Goal: Check status: Check status

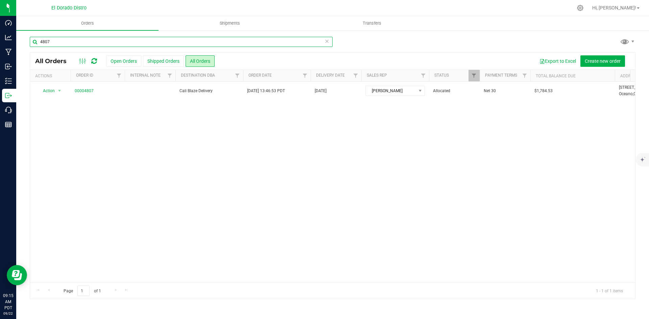
click at [88, 42] on input "4807" at bounding box center [181, 42] width 303 height 10
type input "4813"
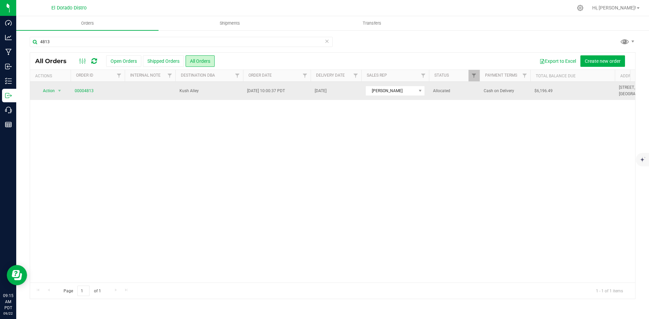
drag, startPoint x: 97, startPoint y: 95, endPoint x: 93, endPoint y: 93, distance: 4.2
click at [96, 95] on td "00004813" at bounding box center [98, 91] width 54 height 18
click at [88, 93] on link "00004813" at bounding box center [84, 91] width 19 height 6
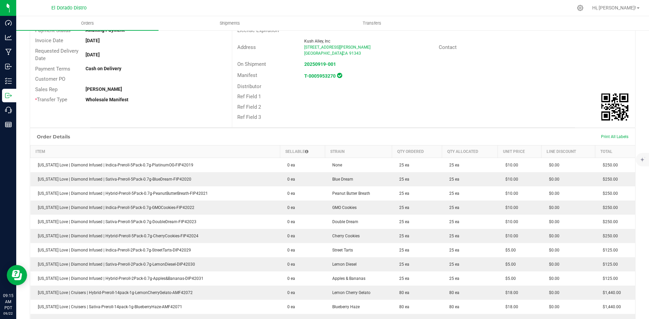
scroll to position [101, 0]
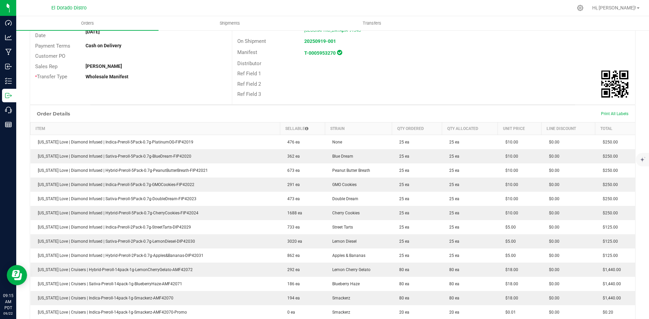
click at [548, 78] on div "Ref Field 1" at bounding box center [433, 74] width 403 height 10
click at [556, 59] on div "Distributor" at bounding box center [433, 63] width 403 height 10
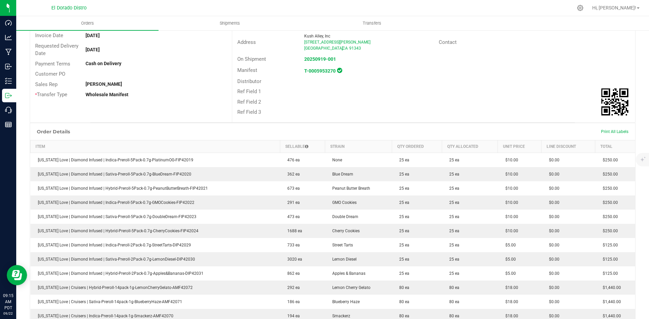
scroll to position [0, 0]
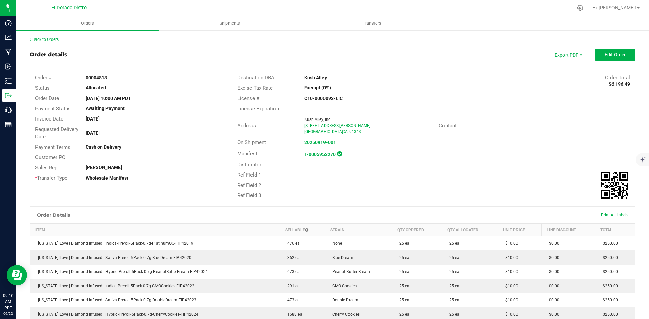
click at [396, 175] on div "Ref Field 1" at bounding box center [433, 175] width 403 height 10
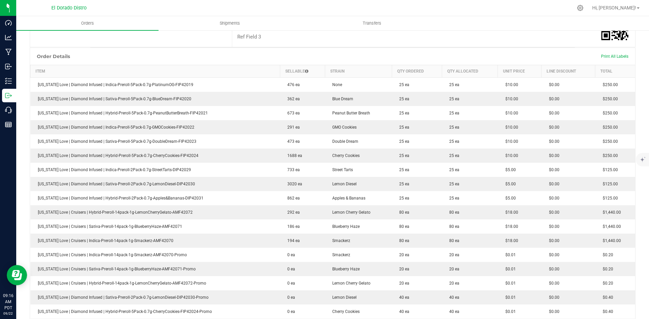
scroll to position [169, 0]
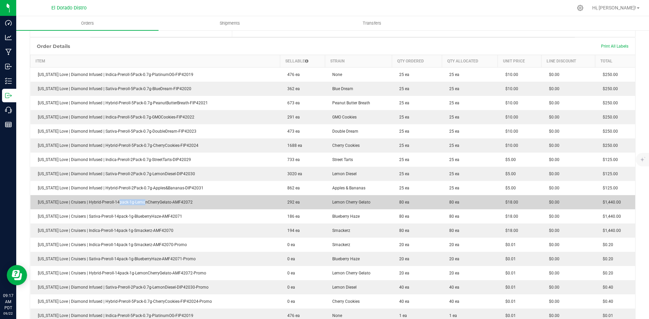
drag, startPoint x: 114, startPoint y: 201, endPoint x: 200, endPoint y: 199, distance: 86.2
click at [162, 204] on span "[US_STATE] Love | Cruisers | Hybrid-Preroll-14pack-1g-LemonCherryGelato-AMF42072" at bounding box center [113, 202] width 158 height 5
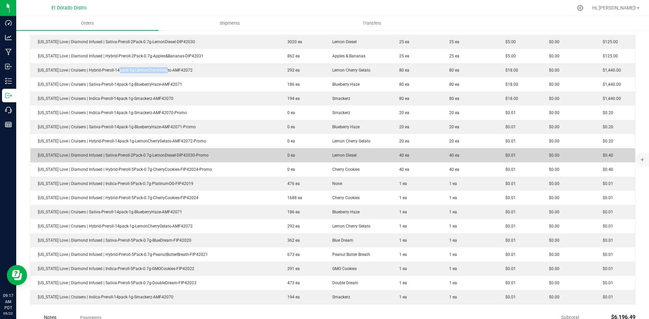
scroll to position [304, 0]
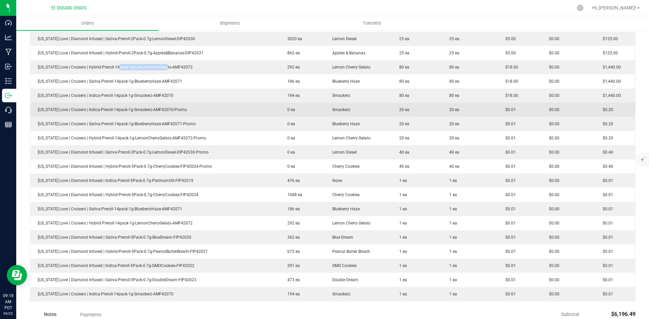
drag, startPoint x: 115, startPoint y: 113, endPoint x: 180, endPoint y: 113, distance: 65.6
click at [128, 113] on td "[US_STATE] Love | Cruisers | Indica-Preroll-14pack-1g-Smackerz-AMF42070-Promo" at bounding box center [155, 110] width 250 height 14
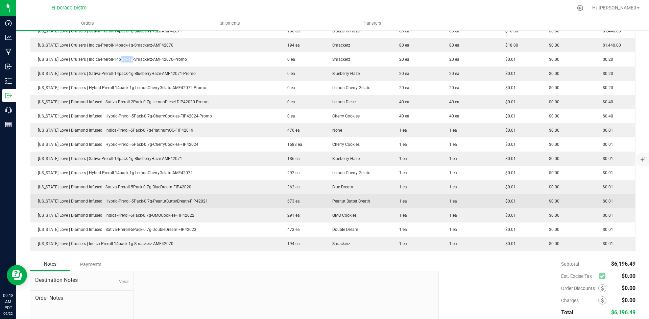
scroll to position [372, 0]
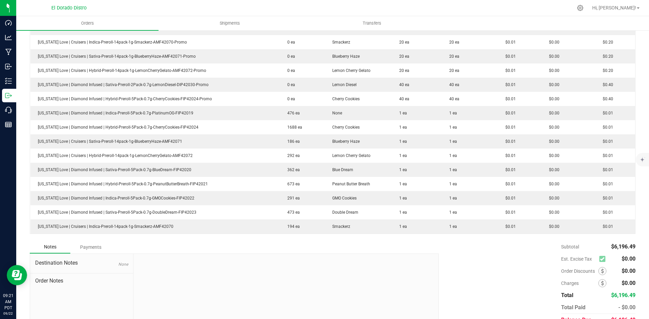
click at [528, 259] on div "Subtotal $6,196.49 Est. Excise Tax $0.00" at bounding box center [535, 283] width 202 height 85
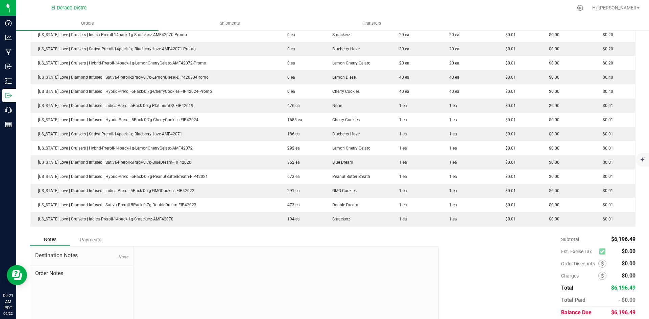
scroll to position [404, 0]
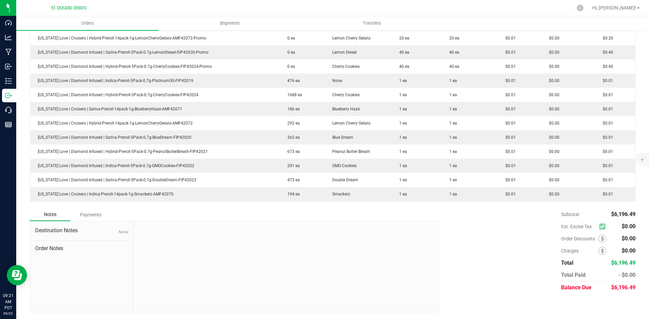
click at [434, 231] on div "Subtotal $6,196.49 Est. Excise Tax $0.00" at bounding box center [535, 250] width 202 height 85
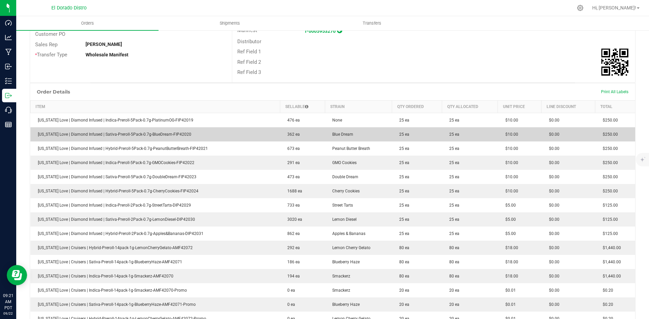
scroll to position [0, 0]
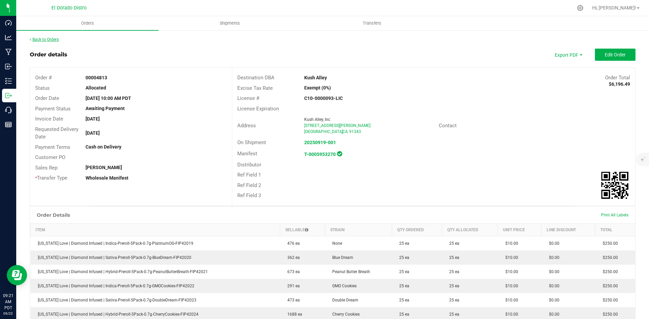
click at [51, 41] on link "Back to Orders" at bounding box center [44, 39] width 29 height 5
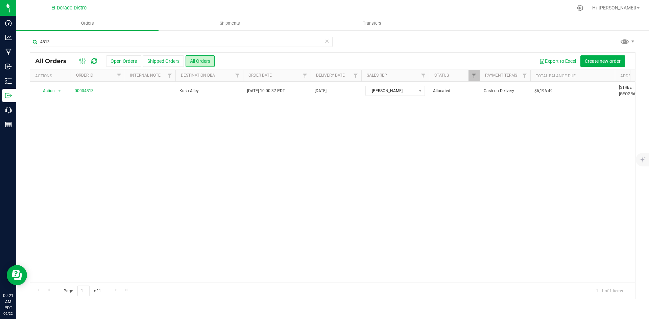
click at [565, 32] on div "4813 All Orders Open Orders Shipped Orders All Orders Export to Excel Create ne…" at bounding box center [332, 168] width 633 height 276
click at [77, 35] on div "4813 All Orders Open Orders Shipped Orders All Orders Export to Excel Create ne…" at bounding box center [332, 168] width 633 height 276
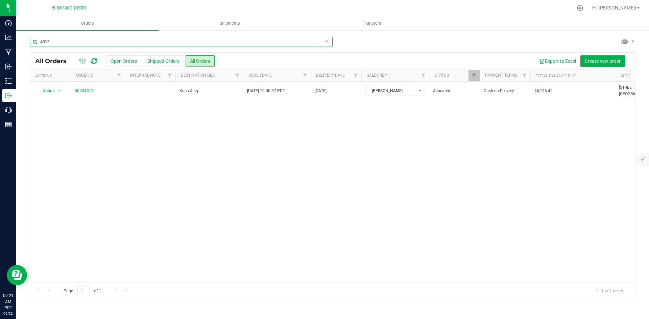
click at [84, 38] on input "4813" at bounding box center [181, 42] width 303 height 10
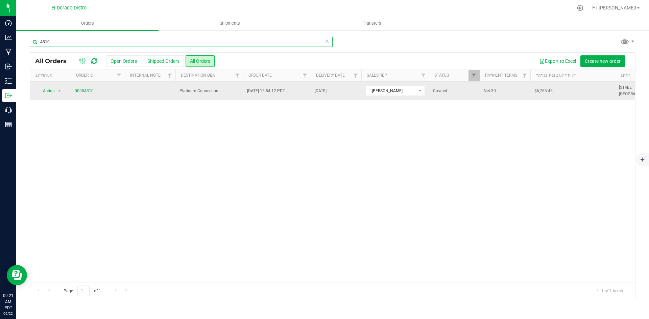
type input "4810"
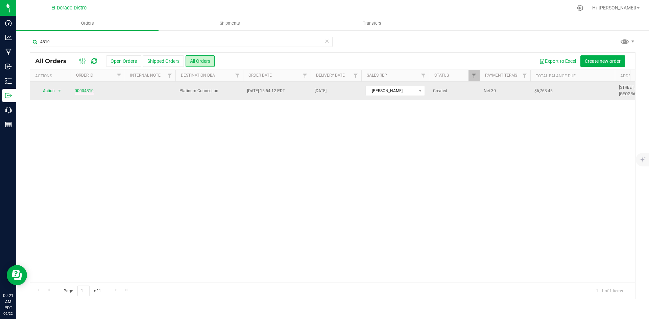
click at [80, 89] on link "00004810" at bounding box center [84, 91] width 19 height 6
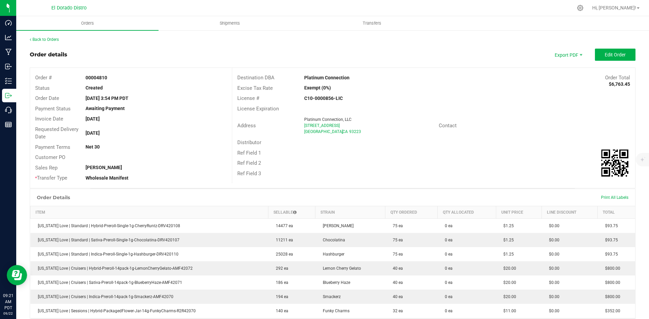
click at [532, 119] on div "Address Platinum Connection, LLC [STREET_ADDRESS] Contact" at bounding box center [433, 126] width 403 height 24
click at [439, 163] on div "Ref Field 2" at bounding box center [433, 163] width 403 height 10
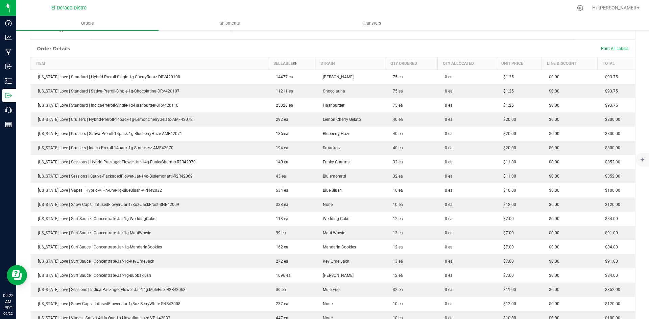
scroll to position [169, 0]
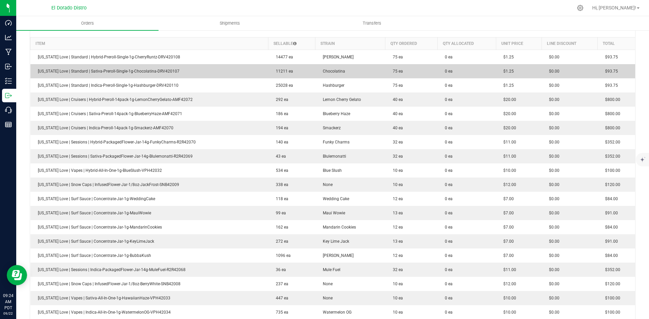
click at [139, 69] on td "[US_STATE] Love | Standard | Sativa-Preroll-Single-1g-Chocolatina-DRV420107" at bounding box center [149, 71] width 238 height 14
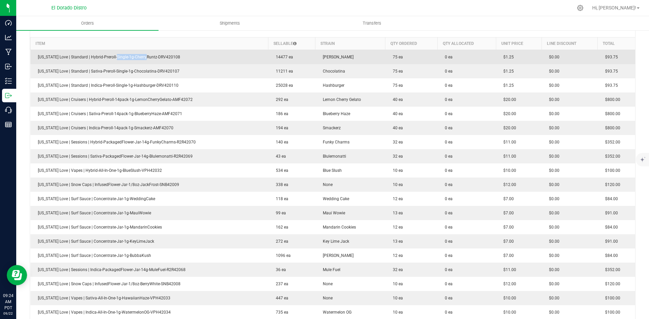
drag, startPoint x: 111, startPoint y: 56, endPoint x: 151, endPoint y: 53, distance: 40.3
click at [150, 53] on td "[US_STATE] Love | Standard | Hybrid-Preroll-Single-1g-CherryRuntz-DRV420108" at bounding box center [149, 57] width 238 height 15
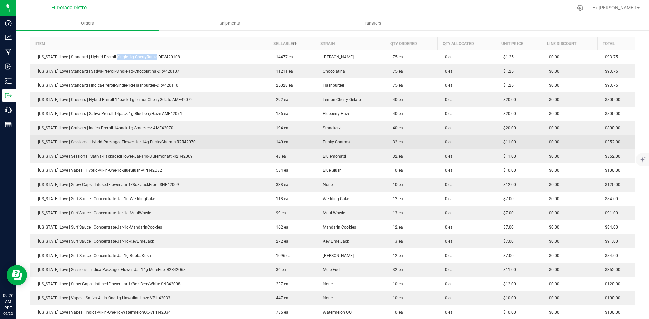
drag, startPoint x: 106, startPoint y: 143, endPoint x: 183, endPoint y: 141, distance: 77.4
click at [128, 143] on span "[US_STATE] Love | Sessions | Hybrid-PackagedFlower-Jar-14g-FunkyCharms-R2R42070" at bounding box center [114, 142] width 161 height 5
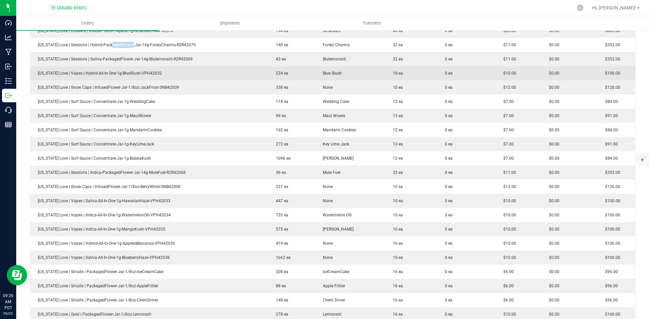
scroll to position [270, 0]
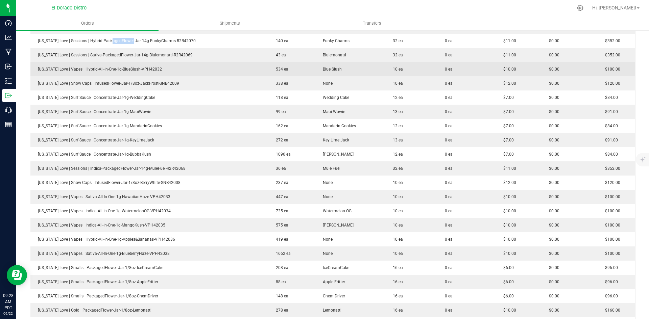
click at [138, 67] on td "[US_STATE] Love | Vapes | Hybrid-All-In-One-1g-BlueSlush-VPH42032" at bounding box center [149, 69] width 238 height 14
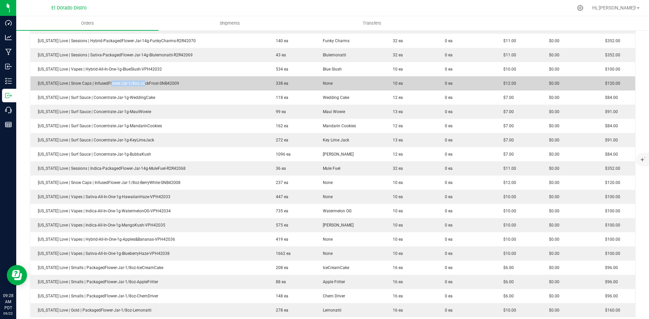
drag, startPoint x: 106, startPoint y: 86, endPoint x: 167, endPoint y: 90, distance: 61.3
click at [154, 89] on td "[US_STATE] Love | Snow Caps | InfusedFlower-Jar-1/8oz-JackFrost-SNB42009" at bounding box center [149, 83] width 238 height 14
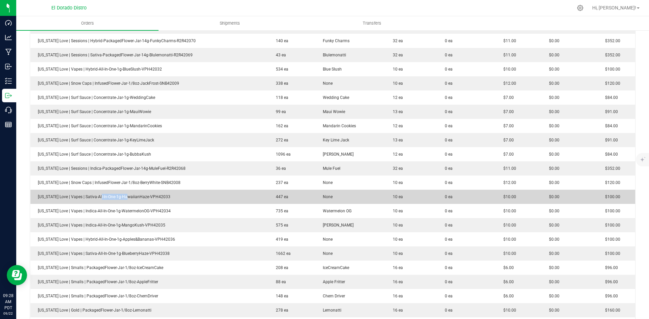
drag, startPoint x: 96, startPoint y: 194, endPoint x: 156, endPoint y: 196, distance: 60.2
click at [137, 197] on td "[US_STATE] Love | Vapes | Sativa-All-In-One-1g-HawaiianHaze-VPH42033" at bounding box center [149, 197] width 238 height 14
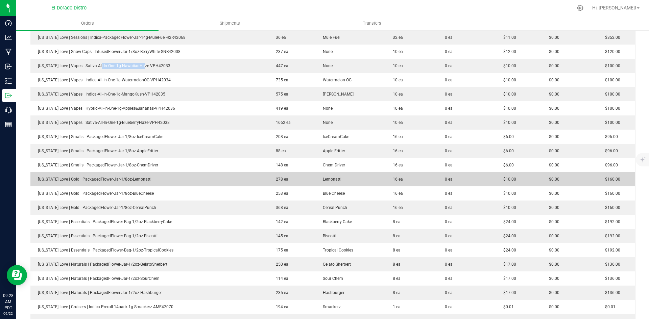
scroll to position [405, 0]
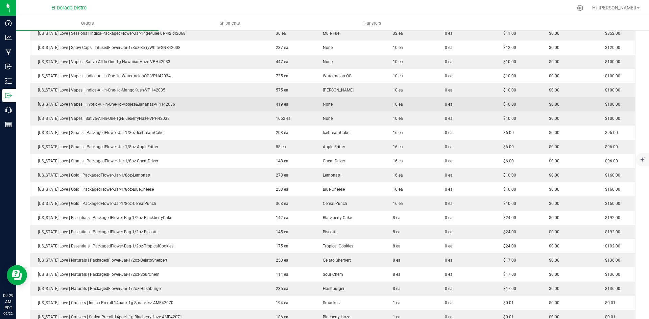
click at [419, 98] on td "10 ea" at bounding box center [411, 104] width 52 height 14
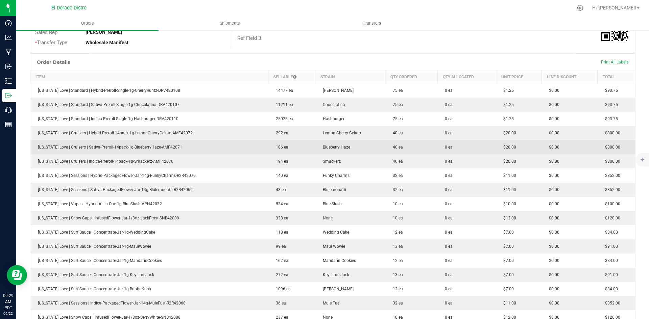
scroll to position [135, 0]
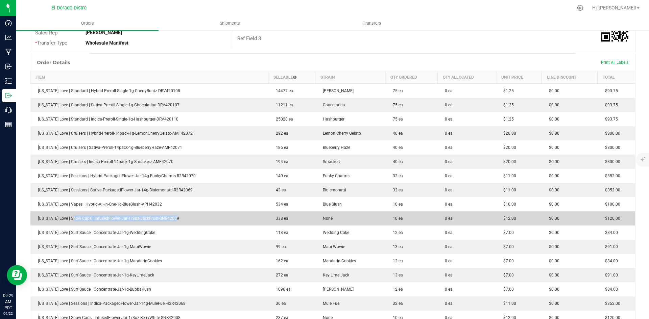
drag, startPoint x: 68, startPoint y: 212, endPoint x: 193, endPoint y: 219, distance: 125.2
click at [173, 220] on td "[US_STATE] Love | Snow Caps | InfusedFlower-Jar-1/8oz-JackFrost-SNB42009" at bounding box center [149, 219] width 238 height 14
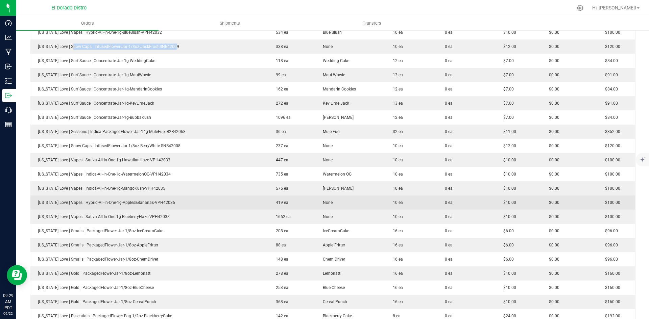
scroll to position [304, 0]
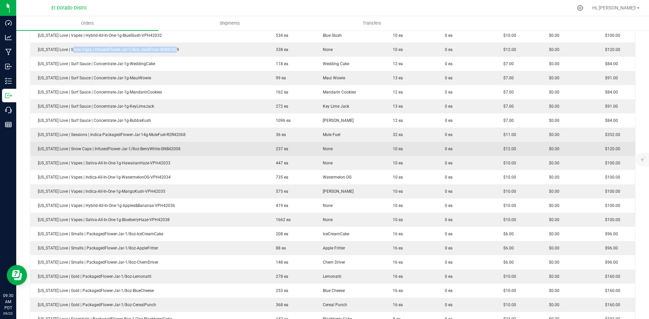
drag, startPoint x: 132, startPoint y: 148, endPoint x: 209, endPoint y: 150, distance: 76.7
click at [200, 152] on td "[US_STATE] Love | Snow Caps | InfusedFlower-Jar-1/8oz-BerryWhite-SNB42008" at bounding box center [149, 149] width 238 height 14
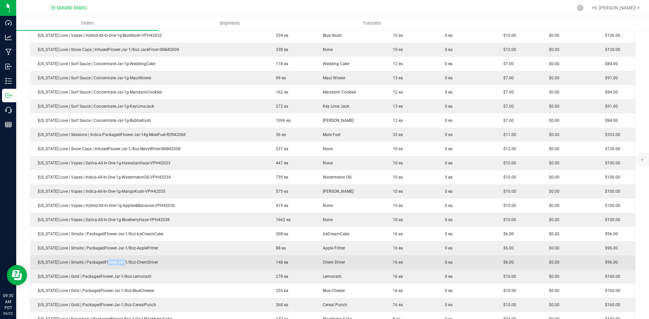
drag, startPoint x: 103, startPoint y: 256, endPoint x: 137, endPoint y: 259, distance: 34.0
click at [132, 260] on td "[US_STATE] Love | Smalls | PackagedFlower-Jar-1/8oz-ChemDriver" at bounding box center [149, 262] width 238 height 14
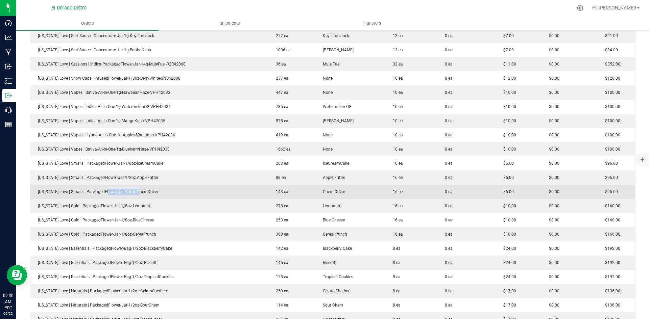
scroll to position [372, 0]
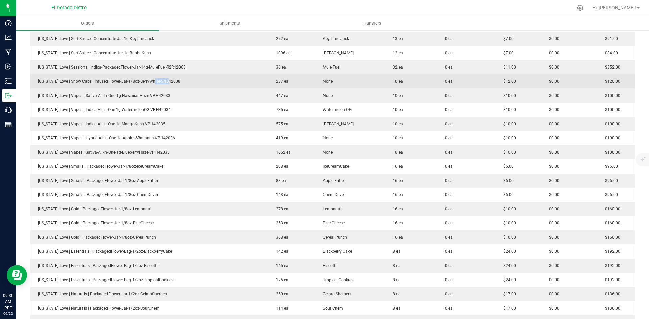
drag, startPoint x: 149, startPoint y: 85, endPoint x: 247, endPoint y: 79, distance: 97.8
click at [176, 84] on td "[US_STATE] Love | Snow Caps | InfusedFlower-Jar-1/8oz-BerryWhite-SNB42008" at bounding box center [149, 81] width 238 height 14
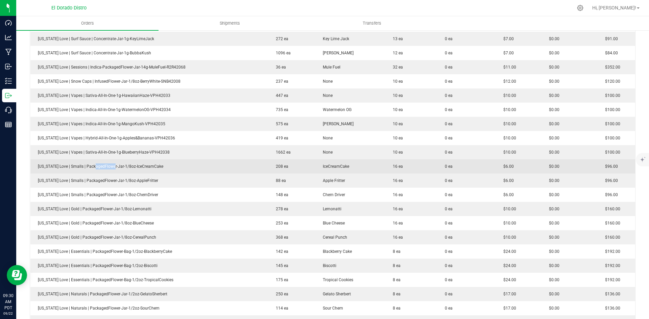
drag, startPoint x: 101, startPoint y: 165, endPoint x: 159, endPoint y: 164, distance: 57.5
click at [126, 164] on span "[US_STATE] Love | Smalls | PackagedFlower-Jar-1/8oz-IceCreamCake" at bounding box center [98, 166] width 129 height 5
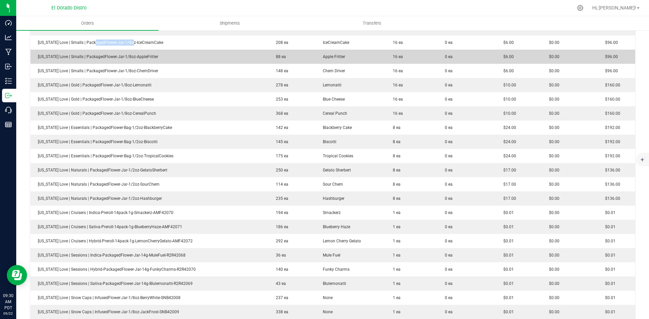
scroll to position [473, 0]
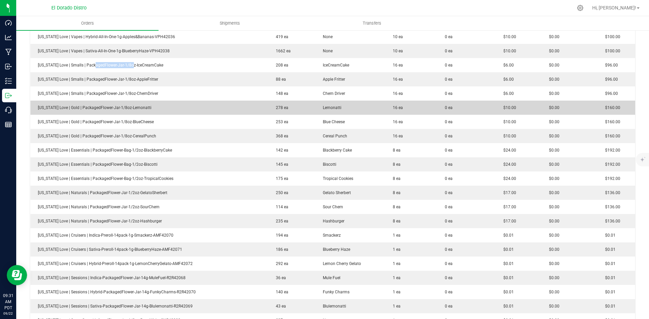
click at [109, 108] on span "[US_STATE] Love | Gold | PackagedFlower-Jar-1/8oz-Lemonatti" at bounding box center [92, 107] width 117 height 5
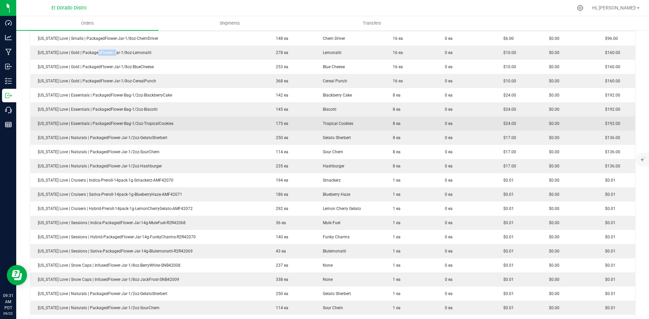
scroll to position [507, 0]
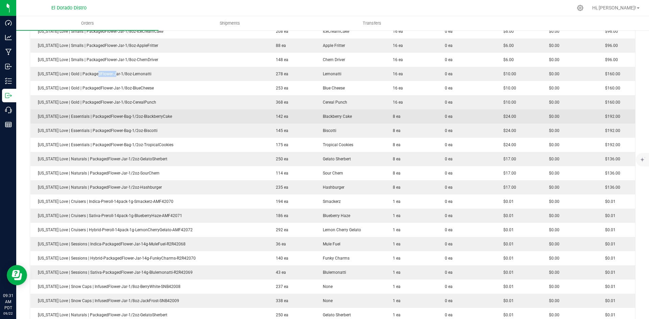
click at [139, 117] on span "[US_STATE] Love | Essentials | PackagedFlower-Bag-1/2oz-BlackberryCake" at bounding box center [103, 116] width 138 height 5
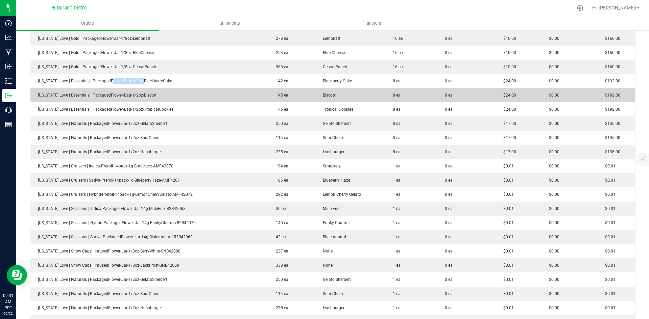
scroll to position [574, 0]
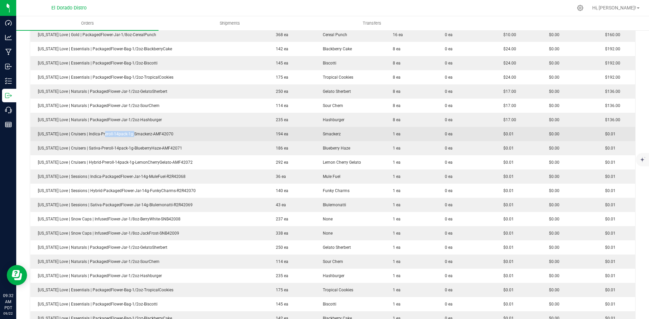
drag, startPoint x: 115, startPoint y: 133, endPoint x: 182, endPoint y: 127, distance: 67.2
click at [137, 130] on td "[US_STATE] Love | Cruisers | Indica-Preroll-14pack-1g-Smackerz-AMF42070" at bounding box center [149, 134] width 238 height 14
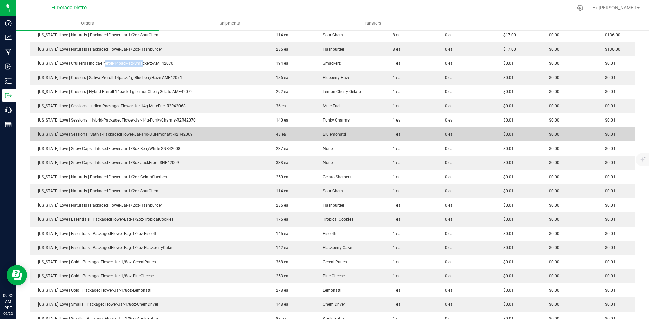
scroll to position [642, 0]
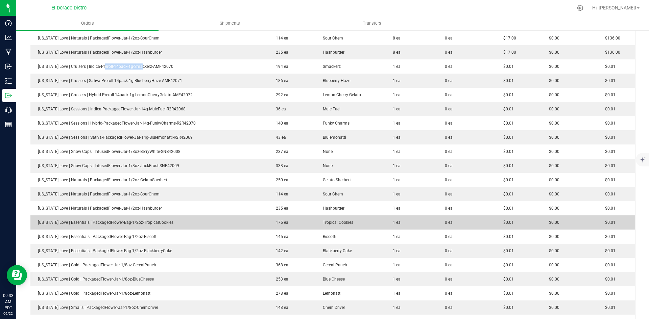
drag, startPoint x: 179, startPoint y: 221, endPoint x: 202, endPoint y: 224, distance: 23.4
click at [181, 222] on td "[US_STATE] Love | Essentials | PackagedFlower-Bag-1/2oz-TropicalCookies" at bounding box center [149, 223] width 238 height 14
drag, startPoint x: 108, startPoint y: 220, endPoint x: 100, endPoint y: 221, distance: 8.5
click at [110, 220] on span "[US_STATE] Love | Essentials | PackagedFlower-Bag-1/2oz-TropicalCookies" at bounding box center [103, 222] width 139 height 5
drag, startPoint x: 100, startPoint y: 221, endPoint x: 262, endPoint y: 216, distance: 162.6
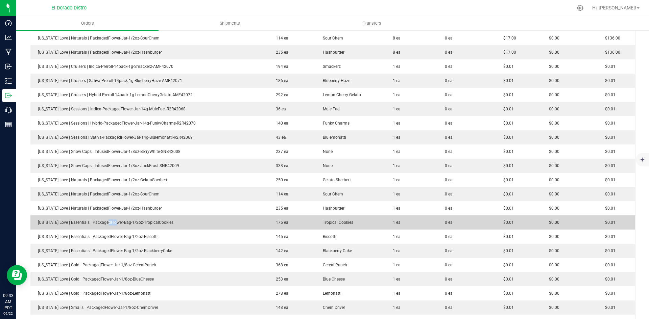
click at [255, 216] on td "[US_STATE] Love | Essentials | PackagedFlower-Bag-1/2oz-TropicalCookies" at bounding box center [149, 223] width 238 height 14
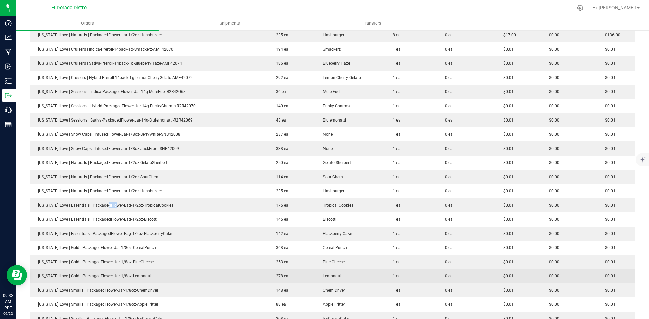
scroll to position [784, 0]
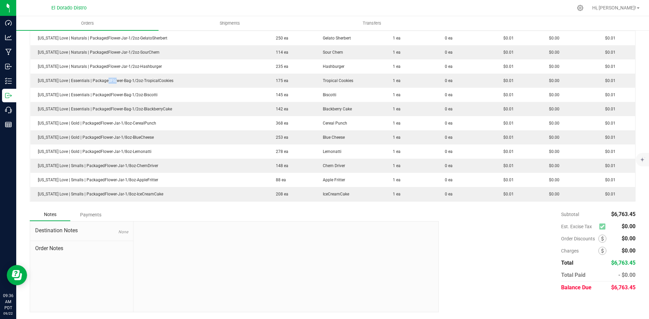
click at [457, 242] on div "Subtotal $6,763.45 Est. Excise Tax $0.00" at bounding box center [535, 250] width 202 height 85
drag, startPoint x: 370, startPoint y: 208, endPoint x: 379, endPoint y: 205, distance: 9.8
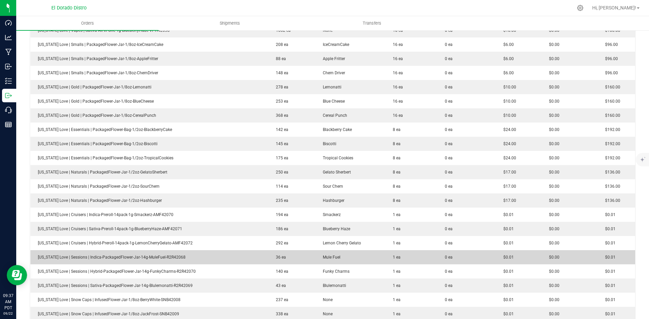
scroll to position [547, 0]
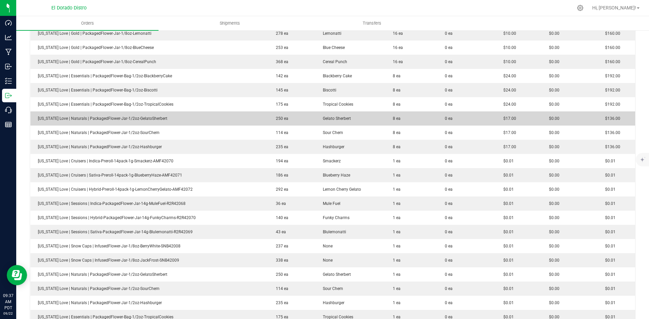
click at [182, 119] on td "[US_STATE] Love | Naturals | PackagedFlower-Jar-1/2oz-GelatoSherbert" at bounding box center [149, 119] width 238 height 14
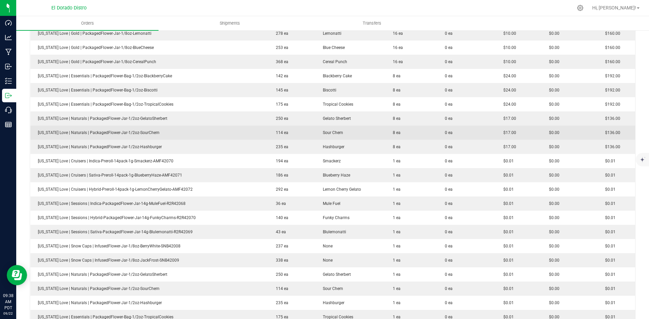
click at [437, 139] on td "0 ea" at bounding box center [466, 133] width 58 height 14
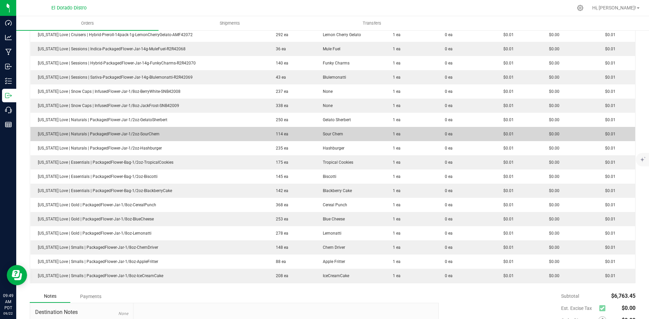
scroll to position [784, 0]
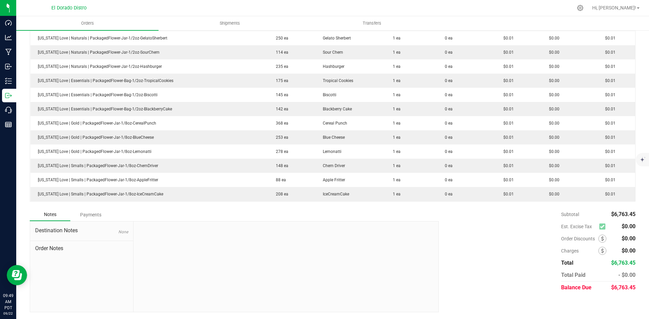
click at [501, 239] on div "Subtotal $6,763.45 Est. Excise Tax $0.00" at bounding box center [535, 250] width 202 height 85
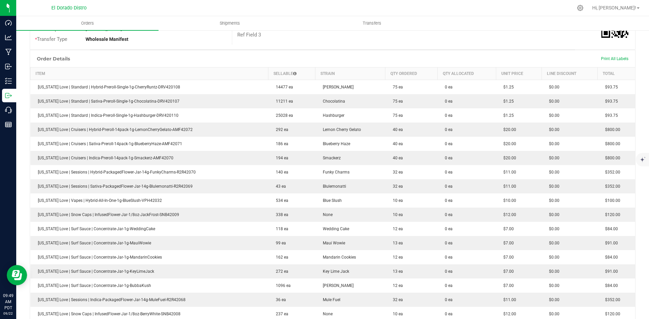
scroll to position [142, 0]
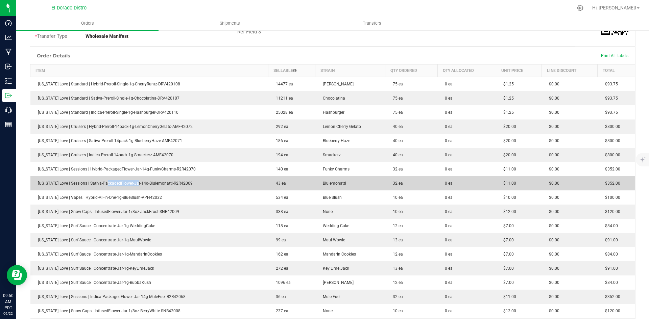
drag, startPoint x: 102, startPoint y: 182, endPoint x: 135, endPoint y: 181, distance: 32.4
click at [134, 181] on span "[US_STATE] Love | Sessions | Sativa-PackagedFlower-Jar-14g-Blulemonatti-R2R42069" at bounding box center [113, 183] width 158 height 5
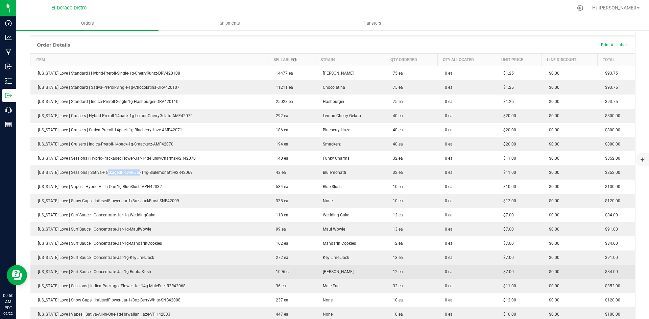
scroll to position [176, 0]
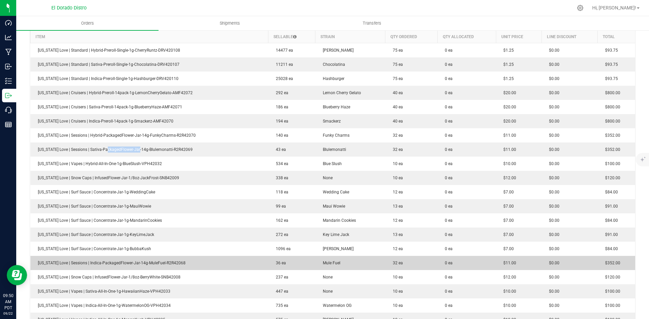
drag, startPoint x: 130, startPoint y: 265, endPoint x: 189, endPoint y: 263, distance: 58.8
click at [189, 263] on td "[US_STATE] Love | Sessions | Indica-PackagedFlower-Jar-14g-MuleFuel-R2R42068" at bounding box center [149, 263] width 238 height 14
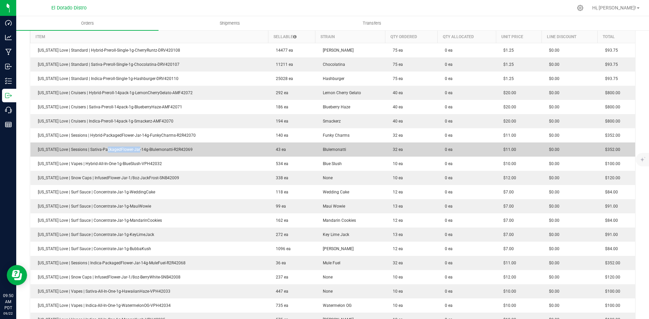
drag, startPoint x: 542, startPoint y: 135, endPoint x: 542, endPoint y: 148, distance: 12.8
click at [545, 135] on span "$0.00" at bounding box center [552, 135] width 14 height 5
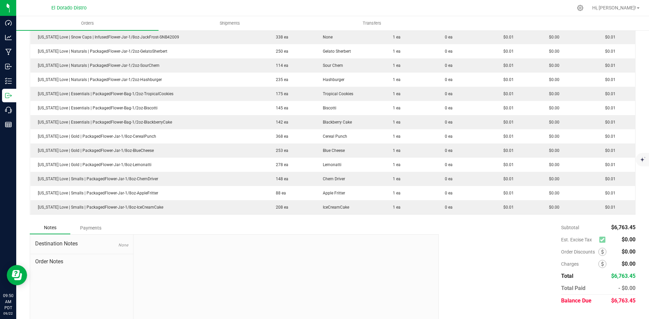
scroll to position [784, 0]
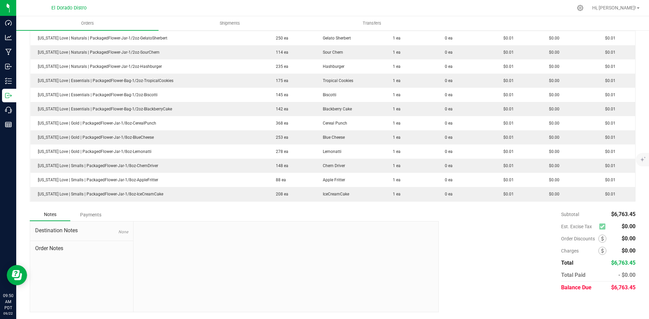
click at [319, 210] on div "Notes Payments" at bounding box center [232, 214] width 404 height 13
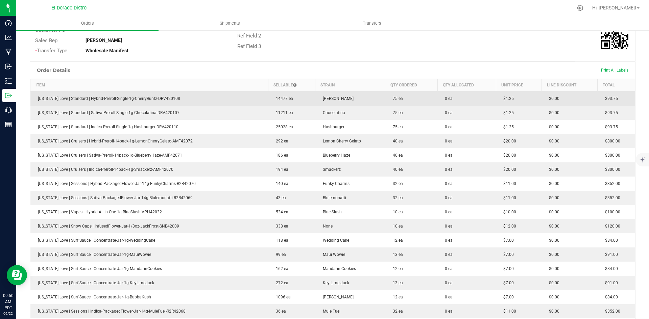
scroll to position [108, 0]
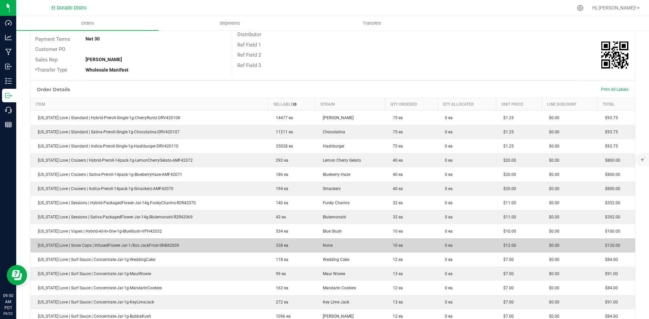
drag, startPoint x: 92, startPoint y: 244, endPoint x: 199, endPoint y: 244, distance: 107.1
click at [197, 244] on td "[US_STATE] Love | Snow Caps | InfusedFlower-Jar-1/8oz-JackFrost-SNB42009" at bounding box center [149, 246] width 238 height 14
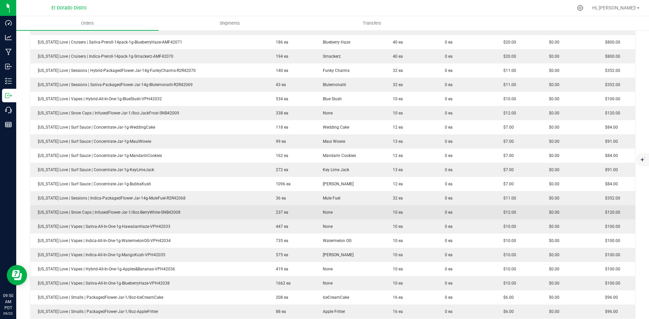
scroll to position [243, 0]
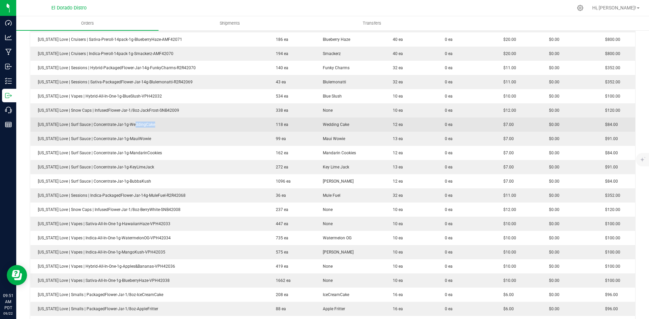
drag, startPoint x: 128, startPoint y: 127, endPoint x: 155, endPoint y: 125, distance: 27.1
click at [151, 125] on td "[US_STATE] Love | Surf Sauce | Concentrate-Jar-1g-WeddingCake" at bounding box center [149, 125] width 238 height 14
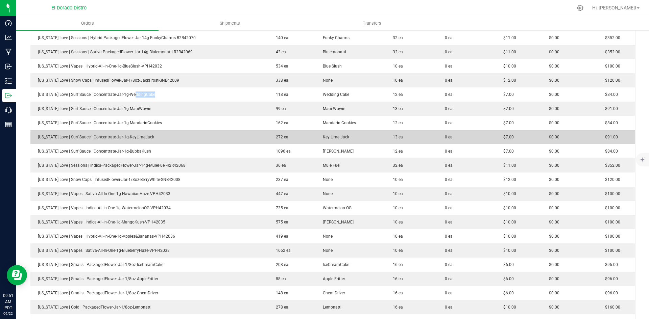
scroll to position [277, 0]
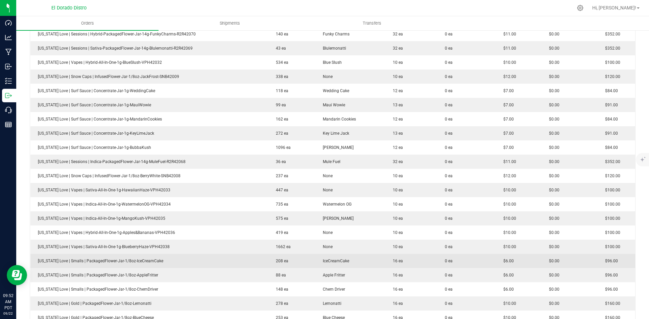
drag, startPoint x: 381, startPoint y: 128, endPoint x: 454, endPoint y: 255, distance: 146.9
click at [385, 128] on td "13 ea" at bounding box center [411, 133] width 52 height 14
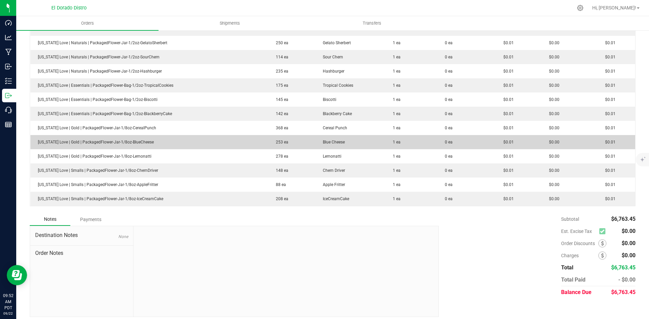
scroll to position [784, 0]
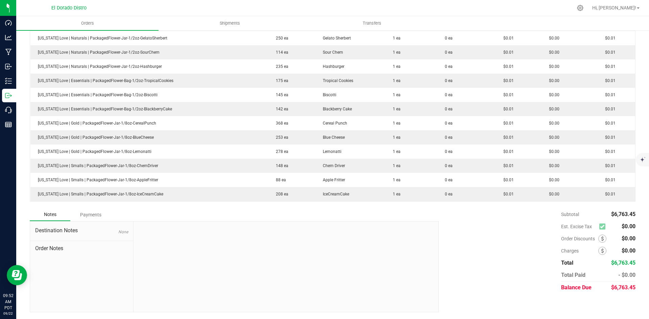
click at [550, 246] on div "Subtotal $6,763.45 Est. Excise Tax $0.00" at bounding box center [535, 250] width 202 height 85
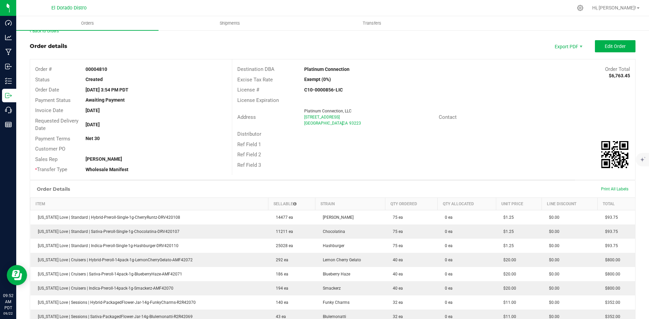
scroll to position [0, 0]
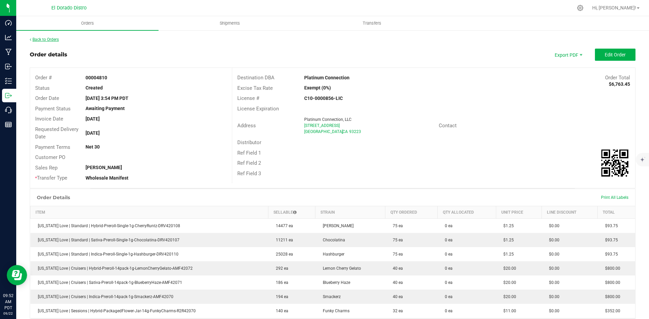
click at [53, 41] on link "Back to Orders" at bounding box center [44, 39] width 29 height 5
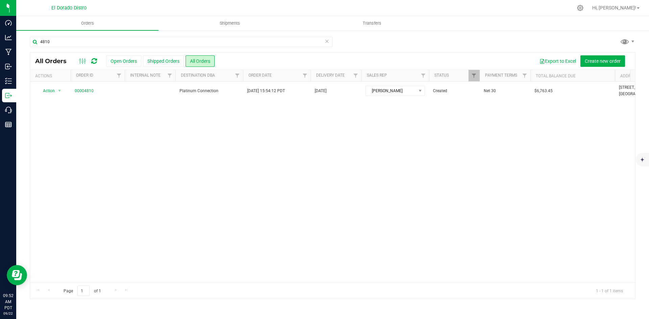
click at [541, 40] on div "4810" at bounding box center [333, 45] width 606 height 16
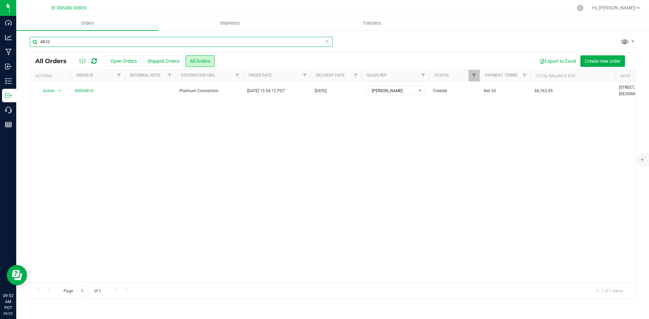
click at [144, 42] on input "4810" at bounding box center [181, 42] width 303 height 10
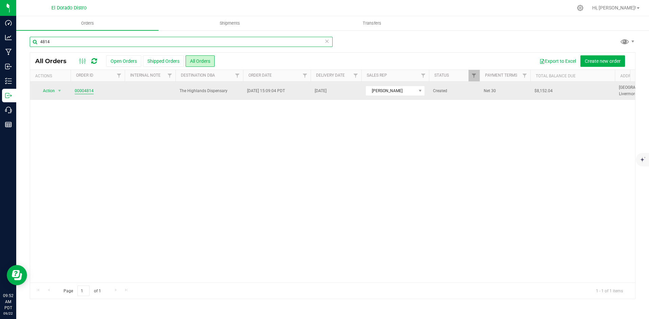
type input "4814"
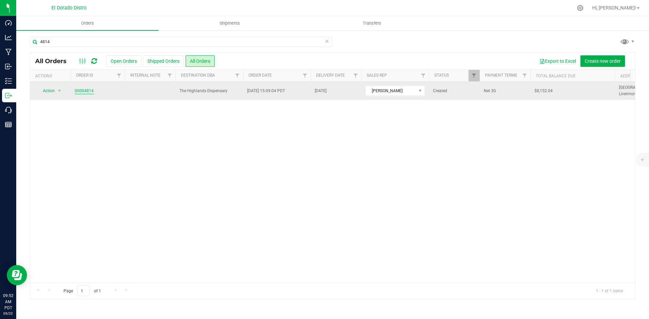
click at [87, 91] on link "00004814" at bounding box center [84, 91] width 19 height 6
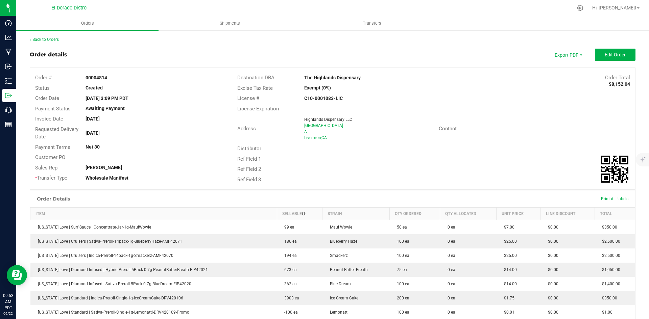
click at [376, 167] on div "Ref Field 2" at bounding box center [433, 169] width 403 height 10
click at [412, 182] on div "Ref Field 3" at bounding box center [433, 180] width 403 height 10
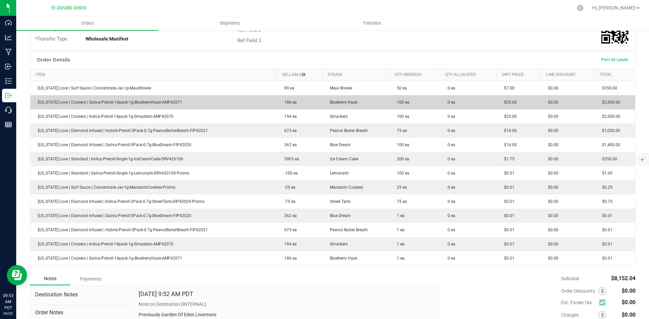
scroll to position [169, 0]
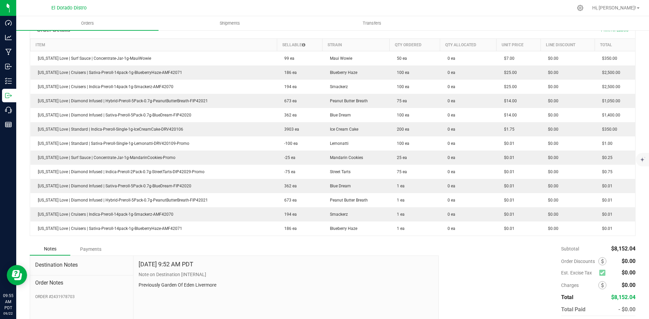
click at [547, 240] on div "Order Details Print All Labels Item Sellable Strain Qty Ordered Qty Allocated U…" at bounding box center [333, 132] width 606 height 222
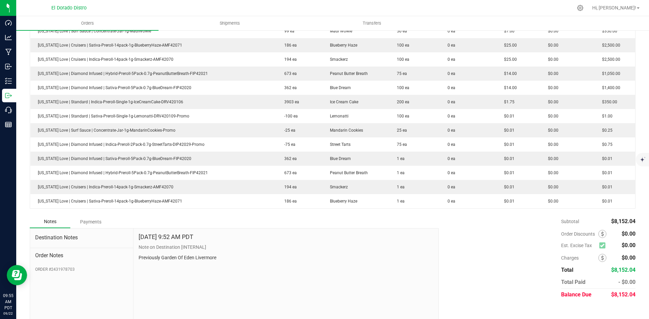
scroll to position [203, 0]
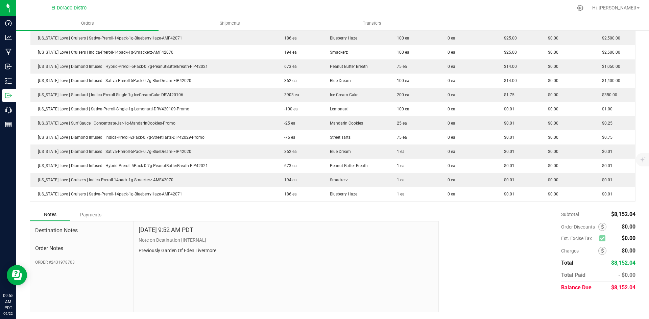
click at [512, 214] on div "Subtotal $8,152.04 Est. Excise Tax $0.00" at bounding box center [535, 250] width 202 height 85
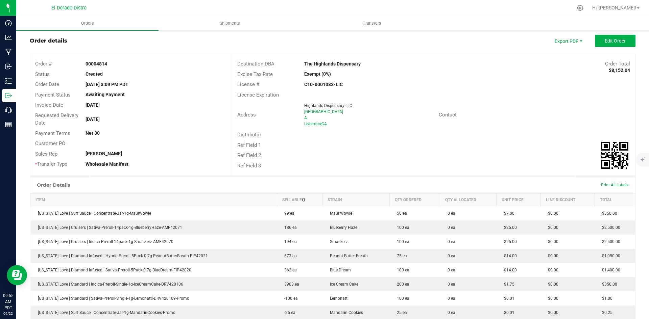
scroll to position [0, 0]
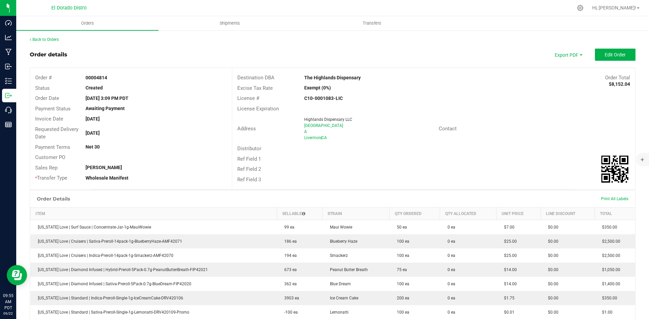
click at [48, 36] on div "Back to Orders Order details Export PDF Edit Order Order # 00004814 Status Crea…" at bounding box center [332, 276] width 633 height 493
click at [50, 39] on link "Back to Orders" at bounding box center [44, 39] width 29 height 5
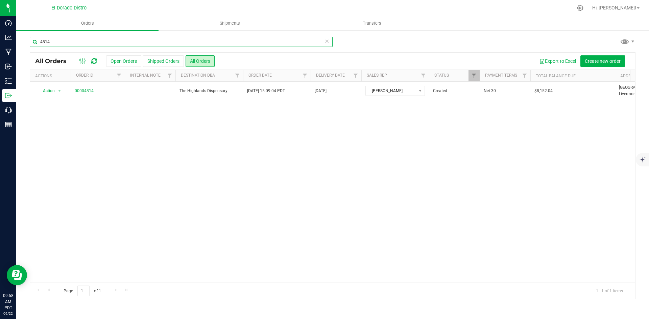
click at [108, 43] on input "4814" at bounding box center [181, 42] width 303 height 10
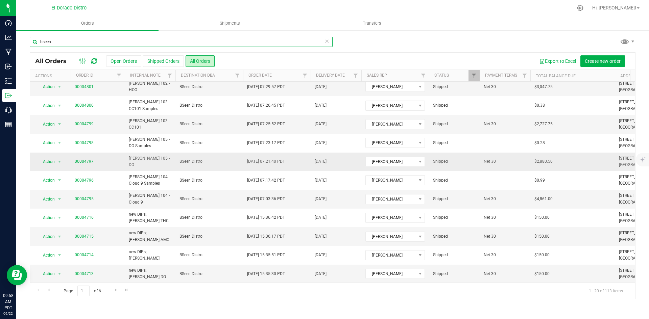
scroll to position [101, 0]
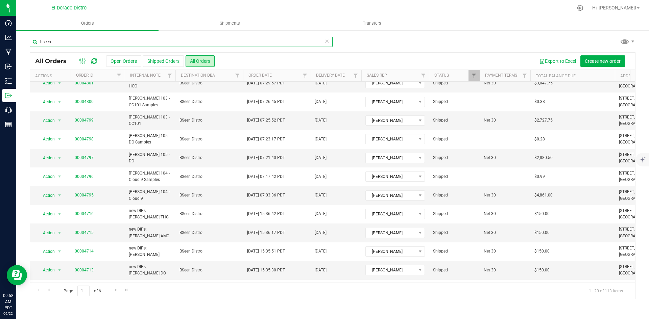
type input "bseen"
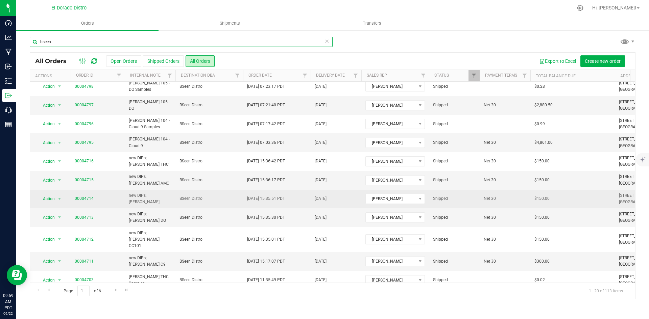
scroll to position [135, 0]
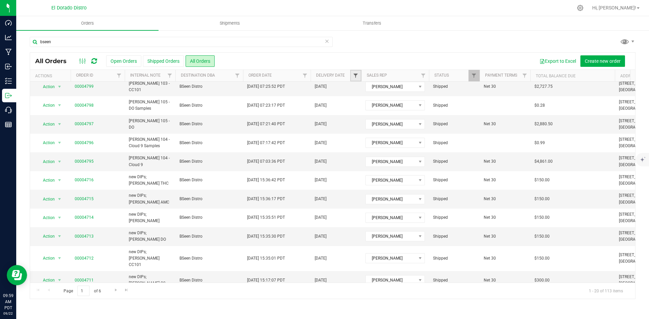
click at [355, 74] on span "Filter" at bounding box center [355, 75] width 5 height 5
click at [412, 98] on span "Equal to" at bounding box center [384, 99] width 60 height 9
click at [384, 124] on li "Is after" at bounding box center [388, 121] width 69 height 10
click at [421, 118] on span "select" at bounding box center [418, 116] width 5 height 5
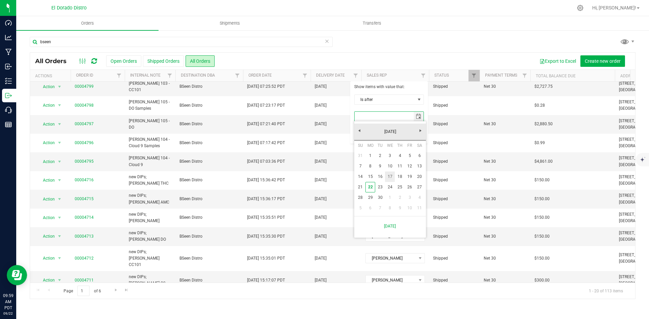
click at [389, 175] on link "17" at bounding box center [390, 177] width 10 height 10
type input "[DATE]"
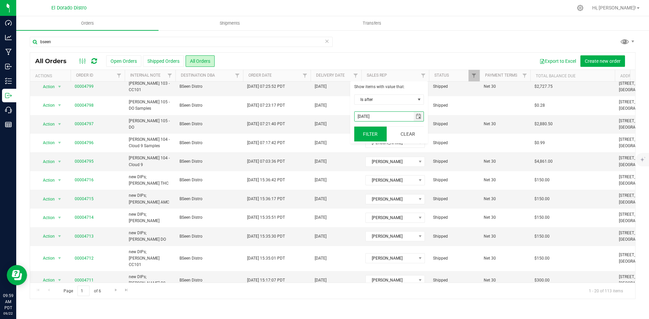
click at [379, 137] on button "Filter" at bounding box center [370, 134] width 32 height 15
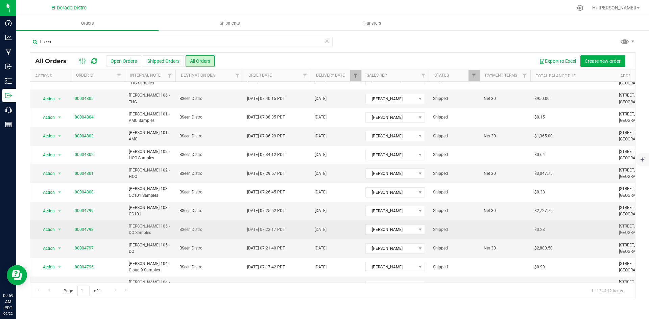
scroll to position [28, 0]
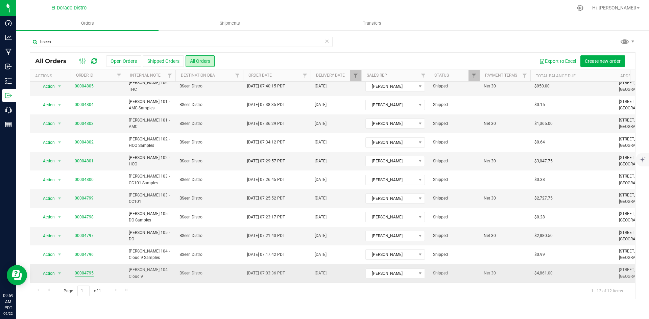
click at [82, 270] on link "00004795" at bounding box center [84, 273] width 19 height 6
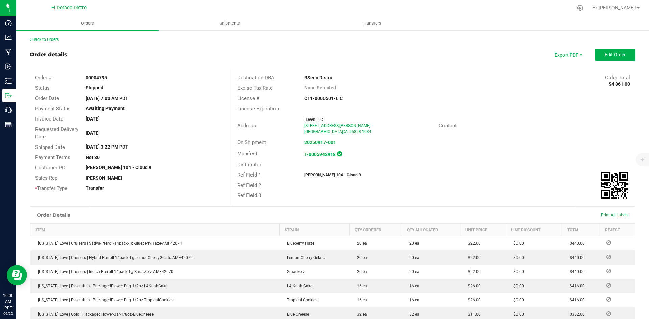
click at [487, 184] on div "Ref Field 2" at bounding box center [433, 185] width 403 height 10
click at [447, 132] on div "Address BSeen LLC [STREET_ADDRESS][PERSON_NAME]-1034 Contact" at bounding box center [433, 126] width 403 height 24
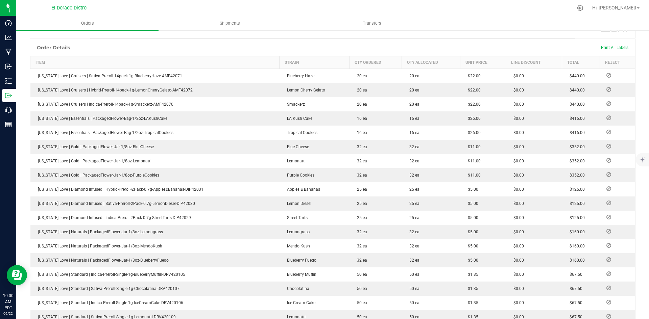
scroll to position [169, 0]
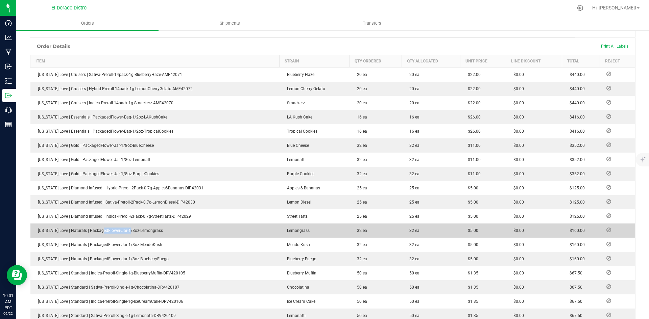
drag, startPoint x: 100, startPoint y: 232, endPoint x: 192, endPoint y: 230, distance: 91.6
click at [157, 231] on span "[US_STATE] Love | Naturals | PackagedFlower-Jar-1/8oz-Lemongrass" at bounding box center [98, 230] width 128 height 5
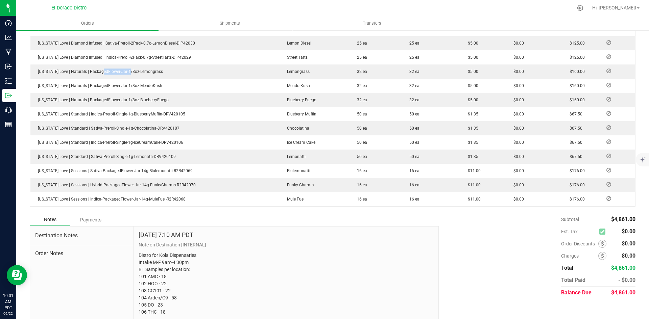
scroll to position [337, 0]
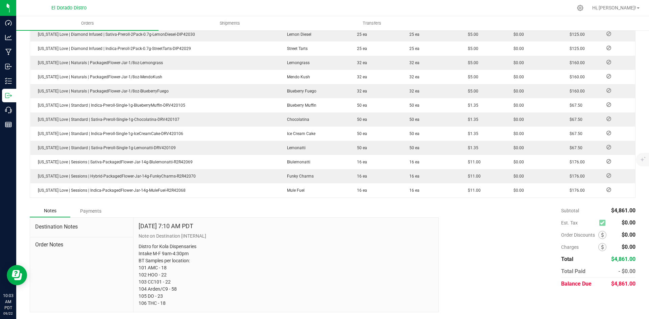
drag, startPoint x: 527, startPoint y: 207, endPoint x: 520, endPoint y: 204, distance: 7.6
click at [528, 207] on div "Subtotal $4,861.00 Est. Tax $0.00" at bounding box center [535, 247] width 202 height 85
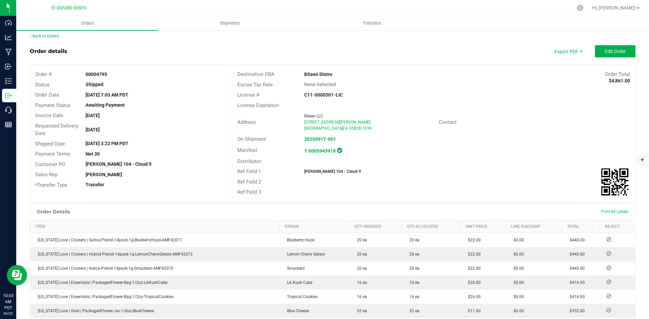
scroll to position [0, 0]
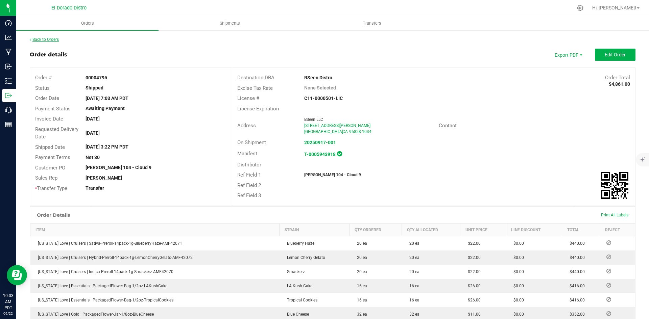
click at [59, 38] on link "Back to Orders" at bounding box center [44, 39] width 29 height 5
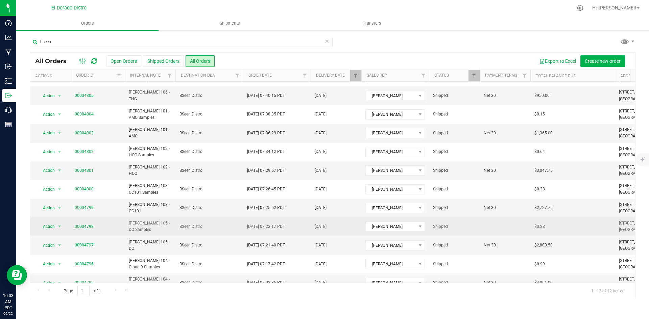
scroll to position [28, 0]
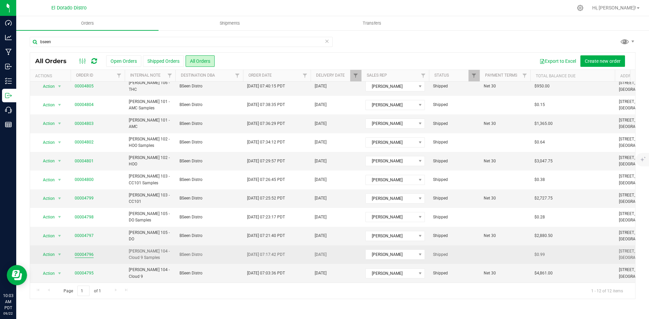
click at [81, 252] on link "00004796" at bounding box center [84, 255] width 19 height 6
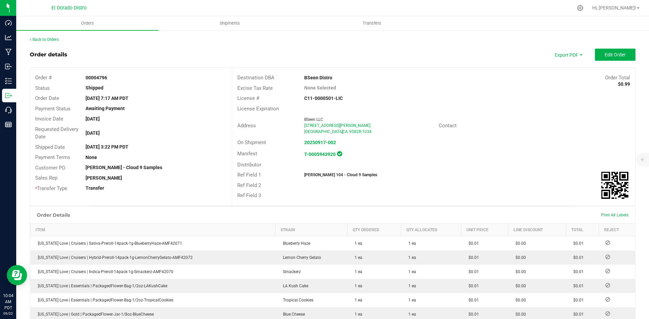
click at [475, 163] on div "Distributor" at bounding box center [433, 165] width 403 height 10
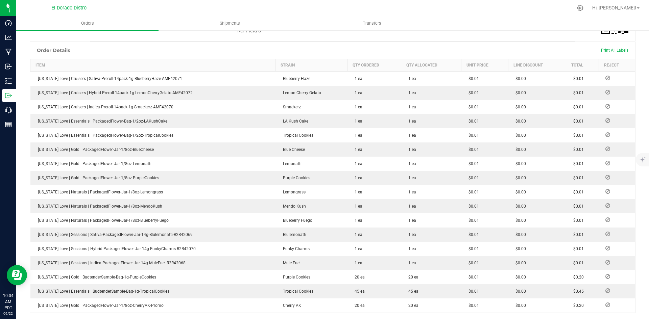
scroll to position [169, 0]
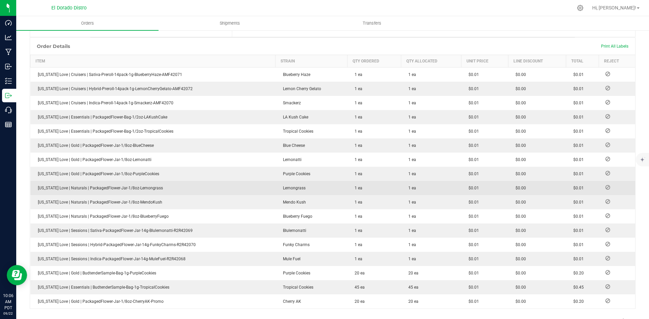
click at [405, 190] on td "1 ea" at bounding box center [431, 188] width 60 height 14
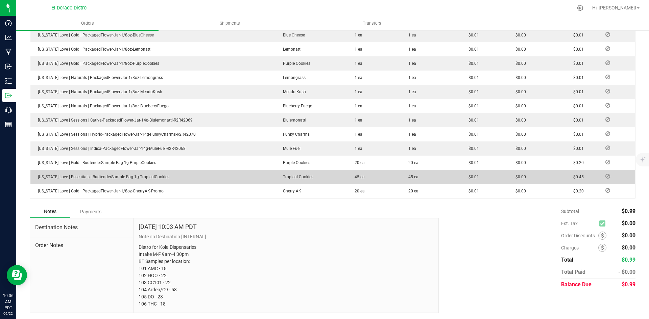
scroll to position [280, 0]
click at [454, 181] on outbound-order-line-row "[US_STATE] Love | Essentials | BudtenderSample-Bag-1g-TropicalCookies Tropical …" at bounding box center [332, 176] width 605 height 14
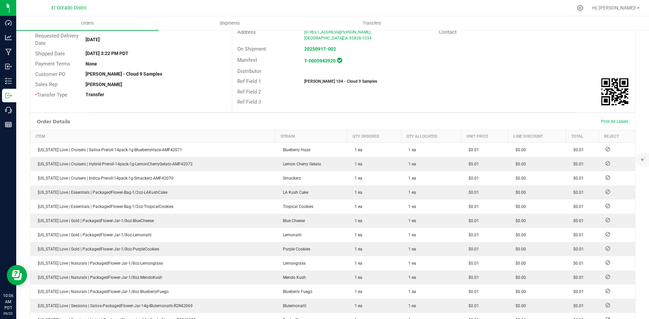
scroll to position [0, 0]
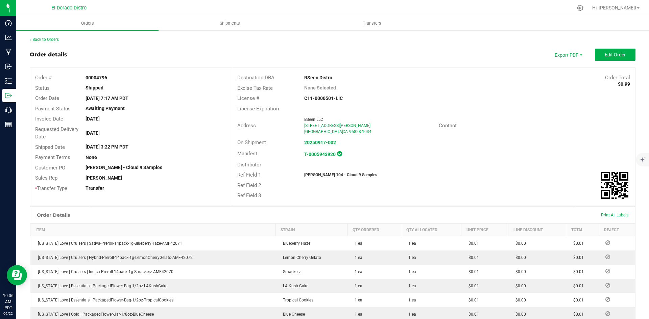
click at [52, 42] on div "Back to Orders" at bounding box center [333, 39] width 606 height 6
click at [53, 41] on link "Back to Orders" at bounding box center [44, 39] width 29 height 5
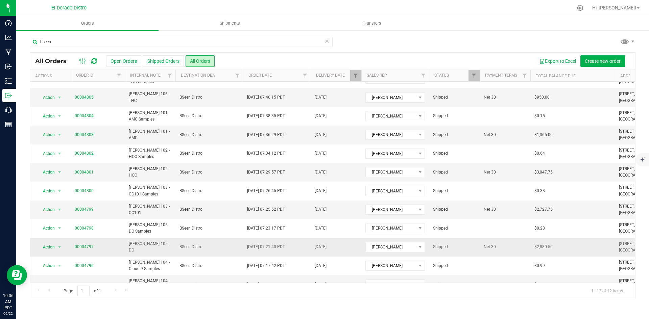
scroll to position [28, 0]
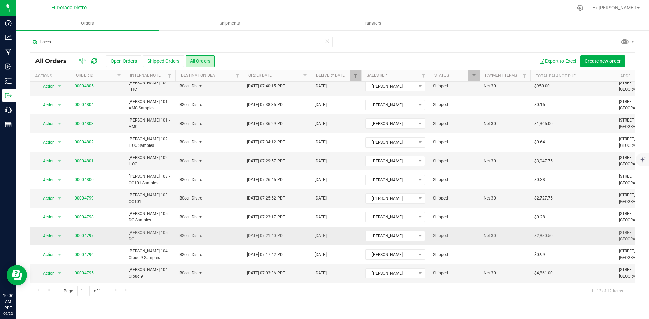
click at [84, 233] on link "00004797" at bounding box center [84, 236] width 19 height 6
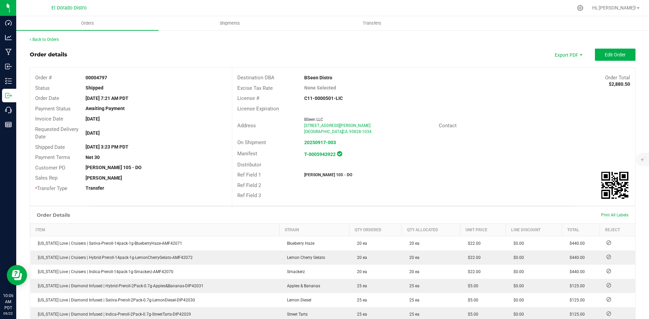
click at [514, 145] on div "On Shipment 20250917-003" at bounding box center [433, 143] width 403 height 10
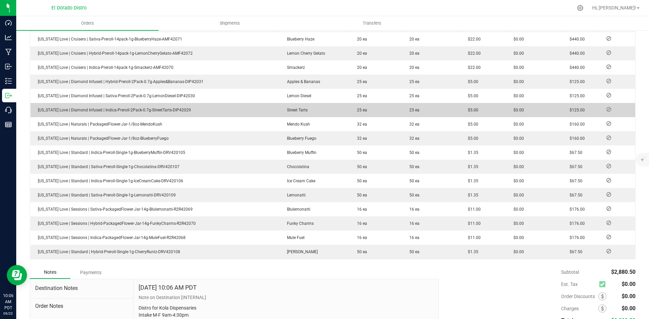
scroll to position [203, 0]
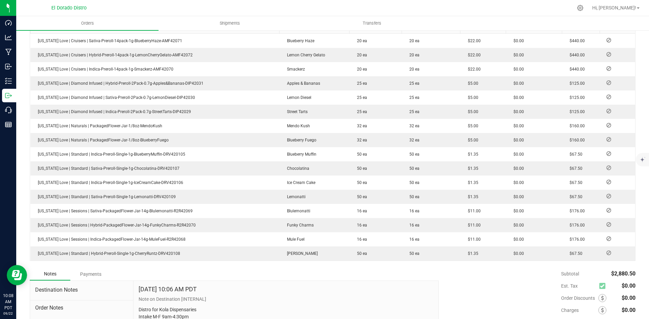
click at [511, 290] on div "Subtotal $2,880.50 Est. Tax $0.00" at bounding box center [535, 310] width 202 height 85
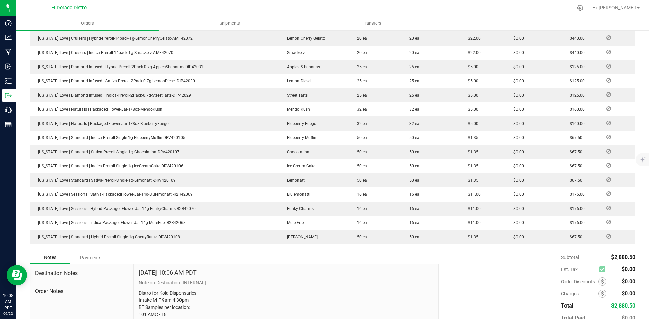
scroll to position [266, 0]
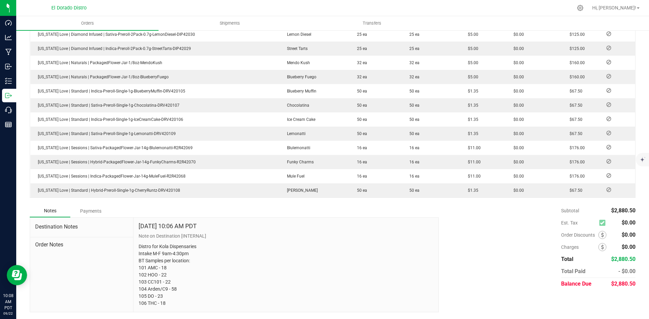
click at [455, 221] on div "Subtotal $2,880.50 Est. Tax $0.00" at bounding box center [535, 247] width 202 height 85
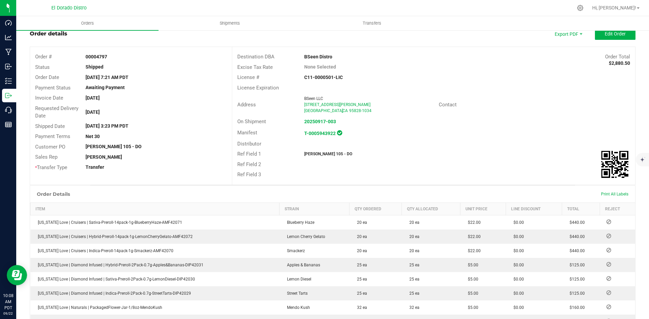
scroll to position [0, 0]
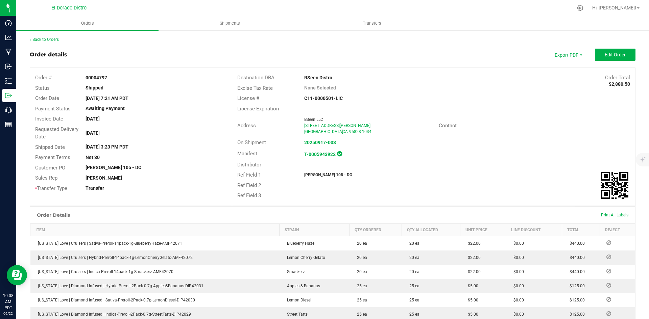
click at [41, 36] on div "Back to Orders Order details Export PDF Edit Order Order # 00004797 Status Ship…" at bounding box center [332, 308] width 633 height 556
click at [42, 39] on link "Back to Orders" at bounding box center [44, 39] width 29 height 5
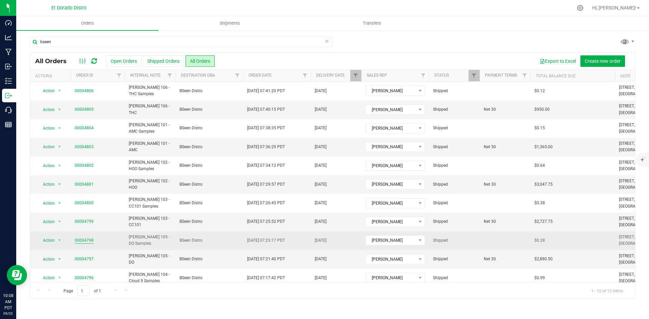
click at [79, 239] on link "00004798" at bounding box center [84, 241] width 19 height 6
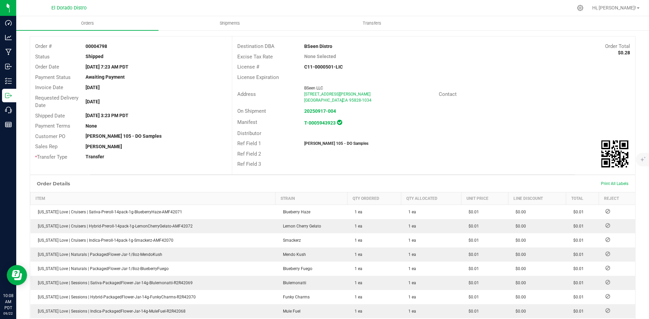
scroll to position [34, 0]
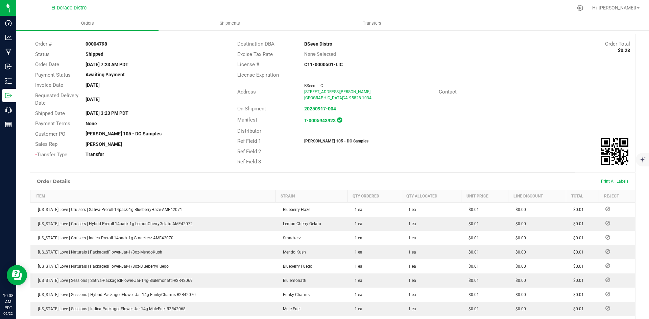
click at [433, 166] on div "Ref Field 3" at bounding box center [433, 162] width 403 height 10
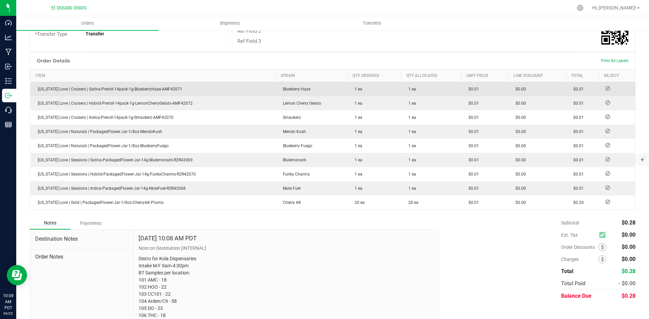
scroll to position [167, 0]
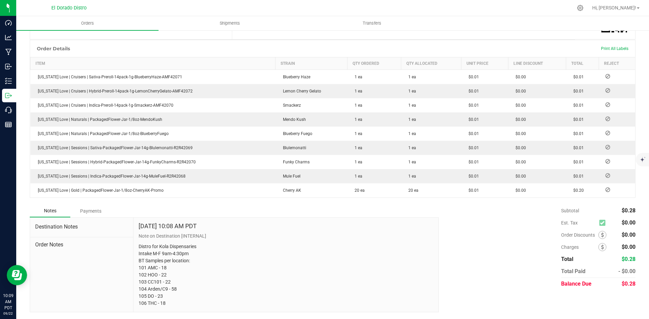
click at [583, 225] on div "Subtotal $0.28 Est. Tax $0.00" at bounding box center [598, 247] width 74 height 85
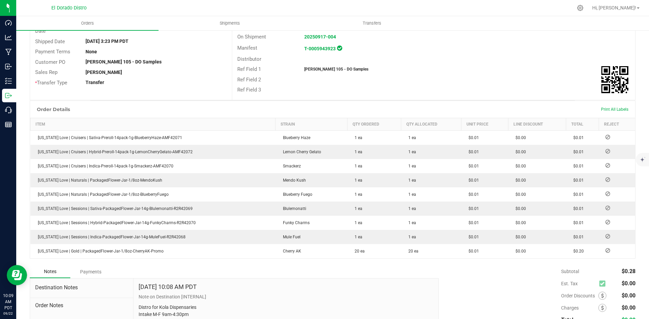
scroll to position [0, 0]
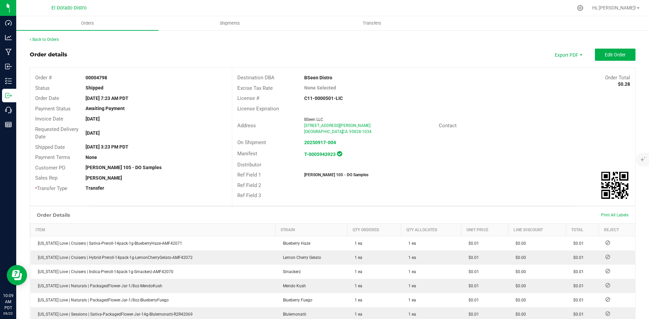
click at [50, 44] on div "Back to Orders Order details Export PDF Edit Order Order # 00004798 Status Ship…" at bounding box center [333, 257] width 606 height 443
click at [53, 40] on link "Back to Orders" at bounding box center [44, 39] width 29 height 5
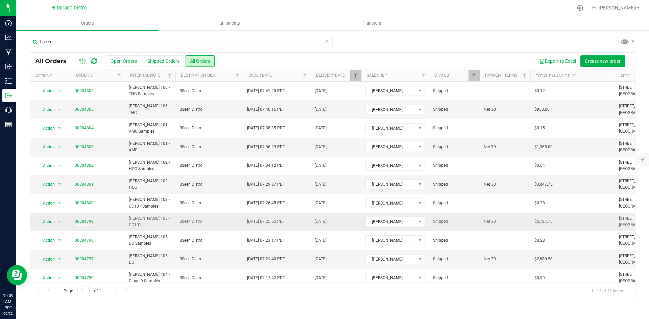
click at [82, 221] on link "00004799" at bounding box center [84, 222] width 19 height 6
